Goal: Book appointment/travel/reservation

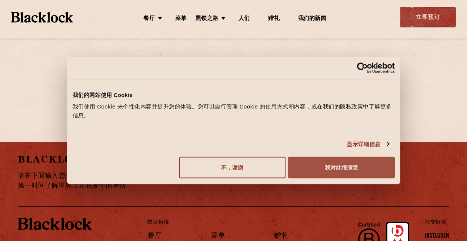
click at [334, 169] on font "我对此很满意" at bounding box center [341, 167] width 33 height 6
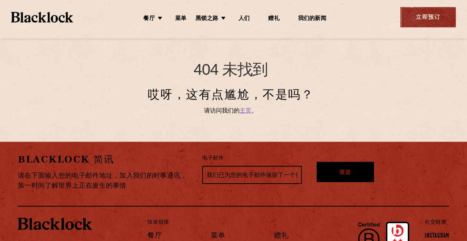
click at [426, 19] on font "立即预订" at bounding box center [428, 18] width 24 height 6
click at [245, 111] on font "主页" at bounding box center [245, 111] width 12 height 6
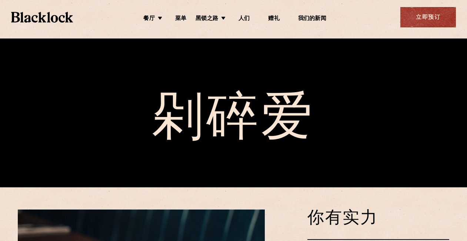
scroll to position [58, 0]
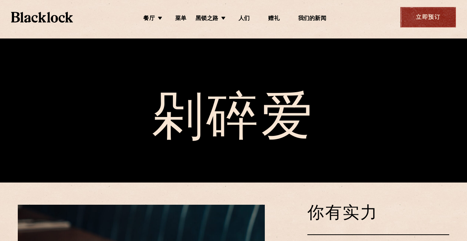
click at [434, 20] on font "立即预订" at bounding box center [428, 18] width 24 height 6
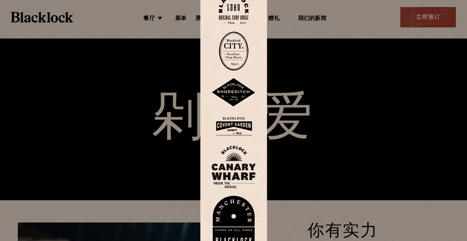
scroll to position [38, 0]
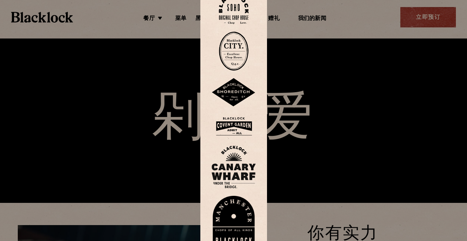
click at [236, 8] on img at bounding box center [234, 9] width 30 height 30
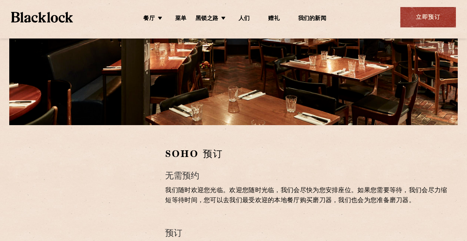
scroll to position [138, 0]
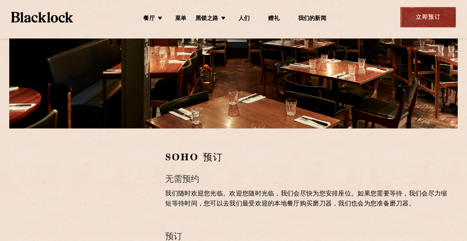
click at [437, 19] on font "立即预订" at bounding box center [428, 18] width 24 height 6
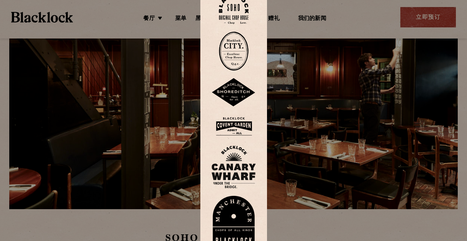
scroll to position [35, 0]
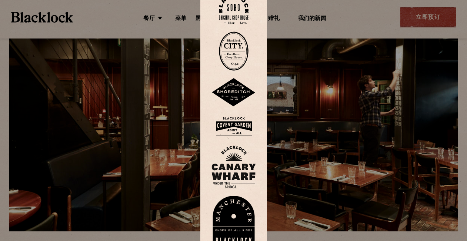
click at [227, 10] on img at bounding box center [234, 9] width 30 height 30
